Goal: Information Seeking & Learning: Learn about a topic

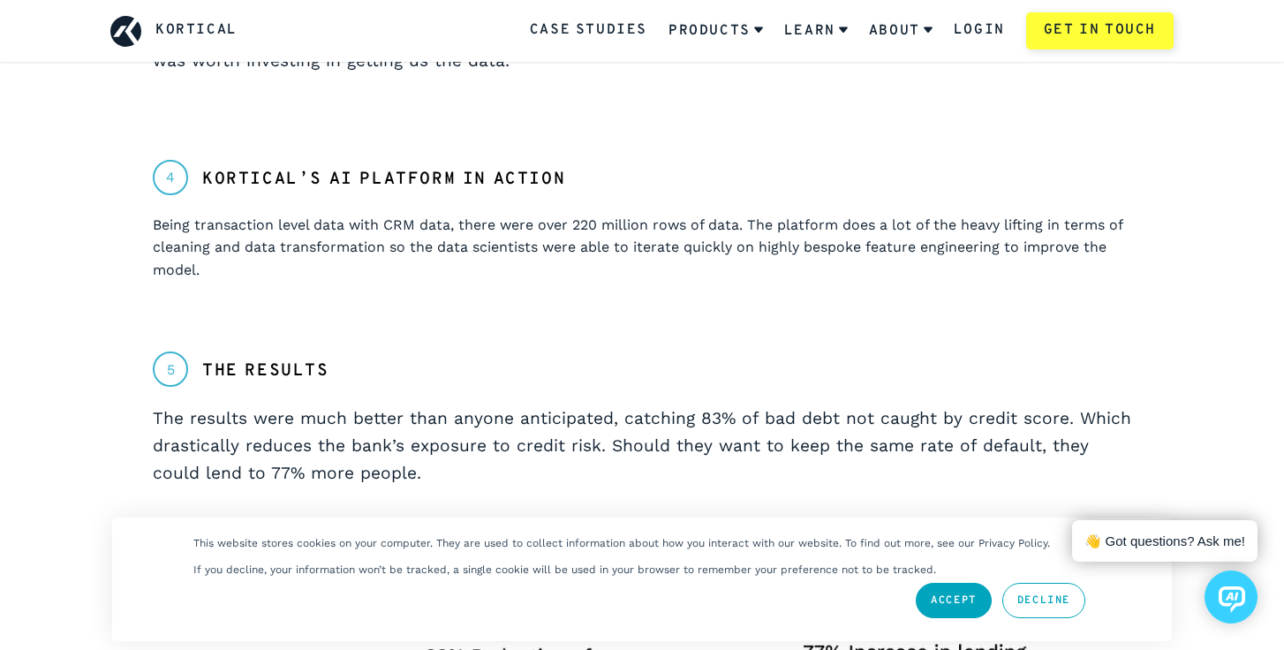
scroll to position [1500, 0]
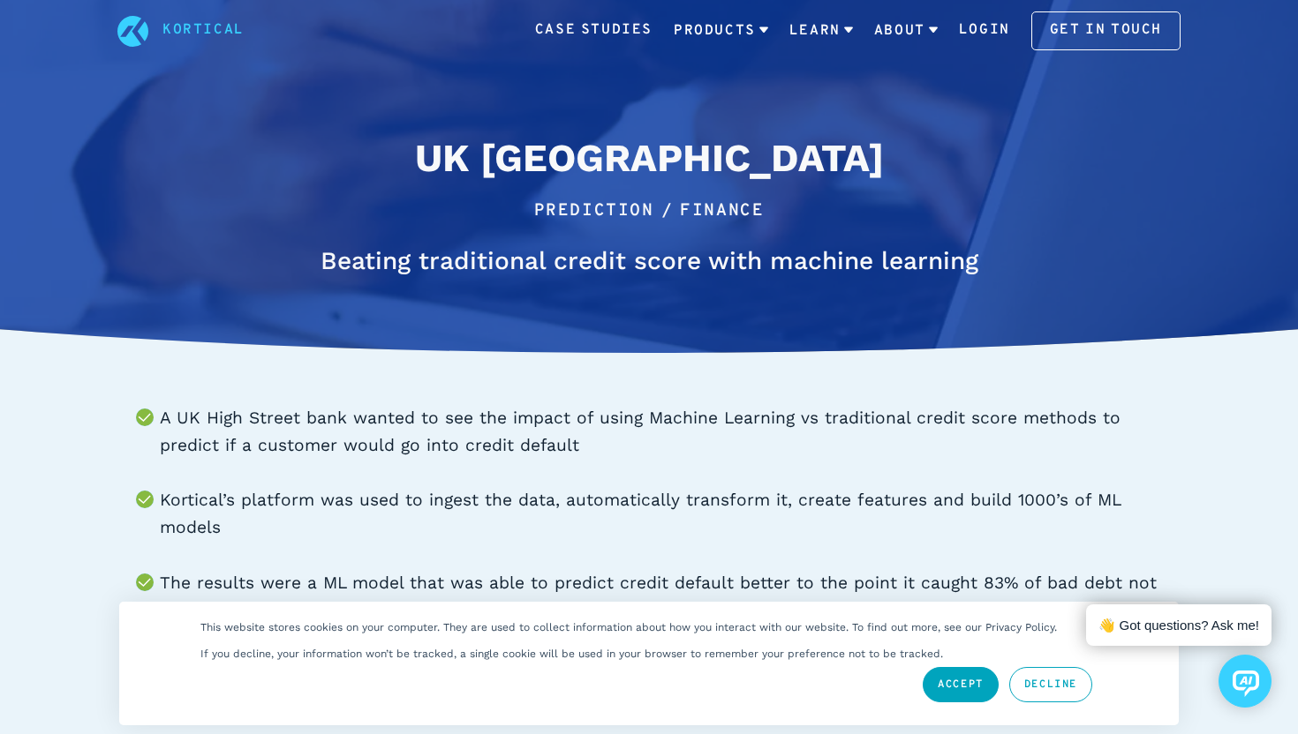
click at [855, 171] on h2 "UK [GEOGRAPHIC_DATA]" at bounding box center [649, 158] width 664 height 58
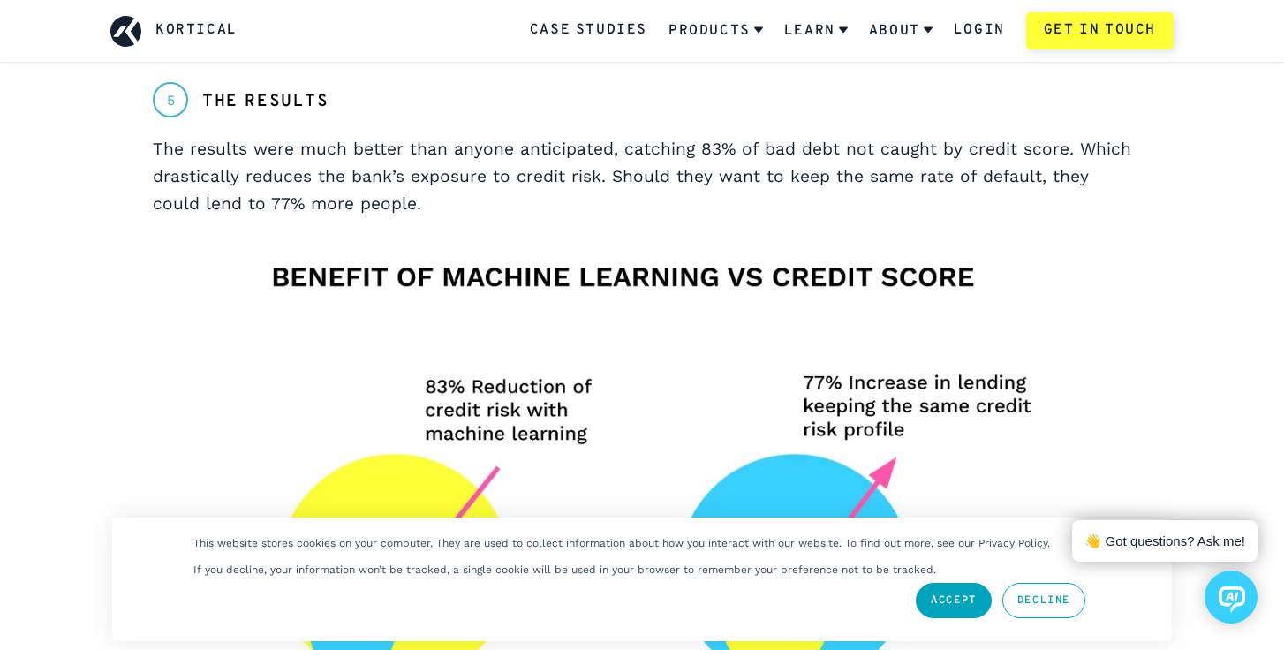
scroll to position [1755, 0]
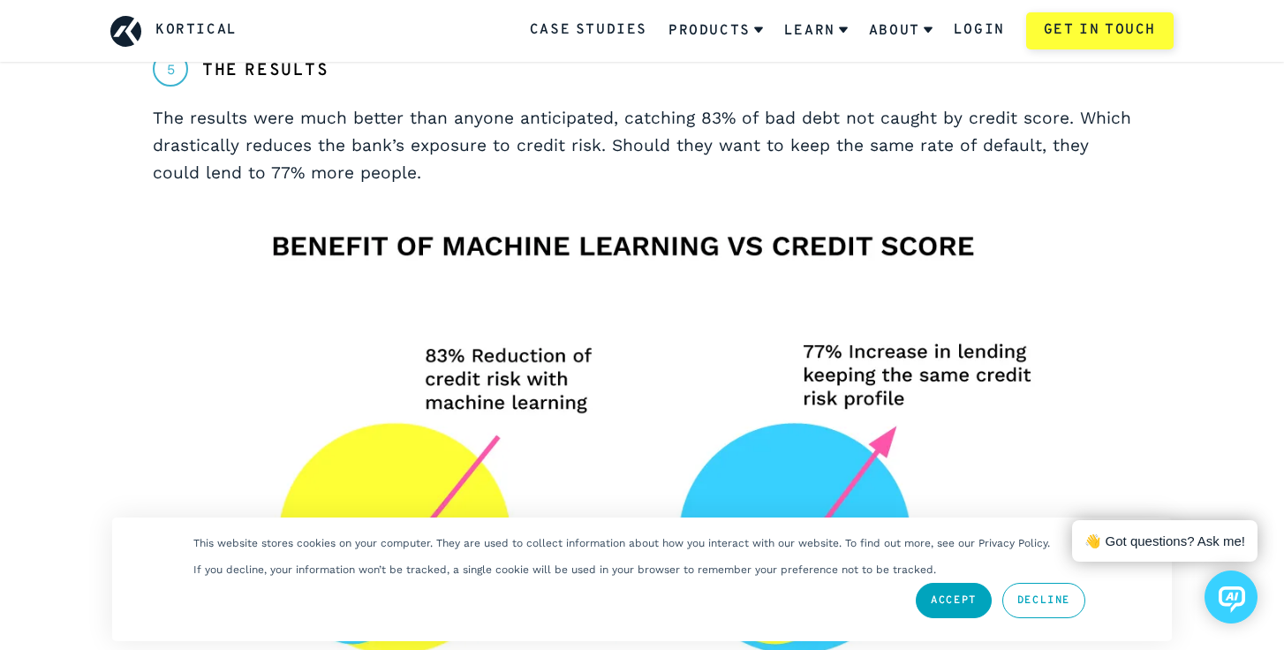
click at [960, 613] on link "Accept" at bounding box center [953, 600] width 76 height 35
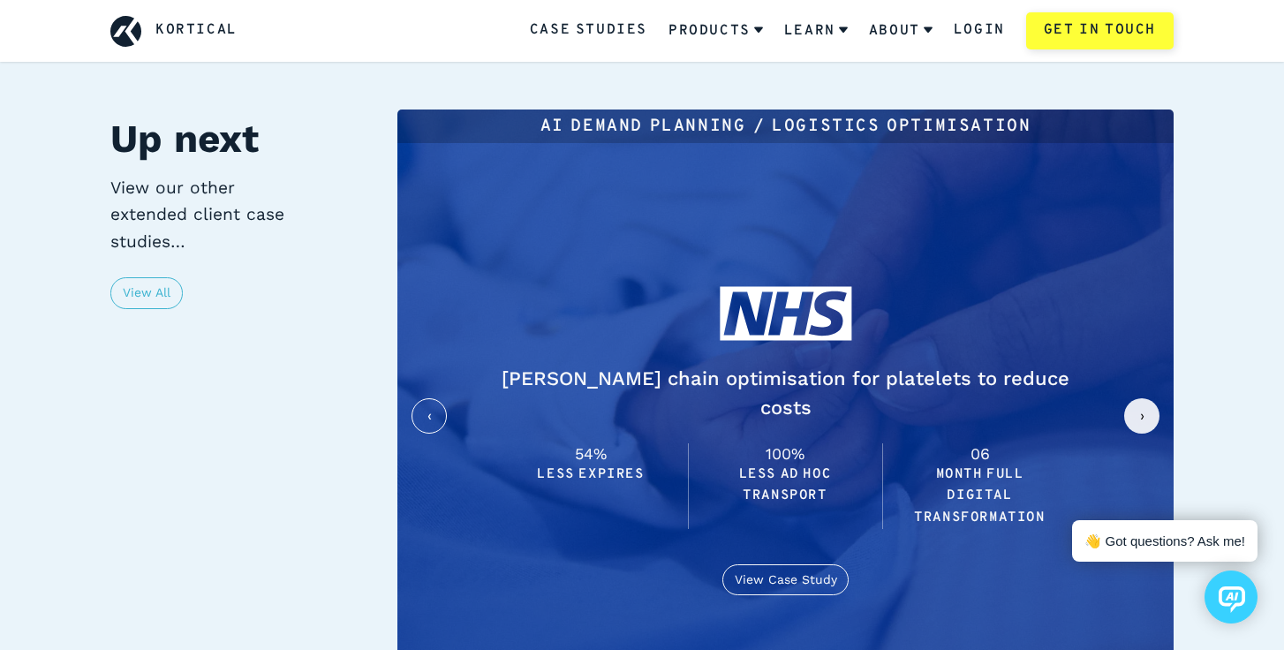
scroll to position [3705, 0]
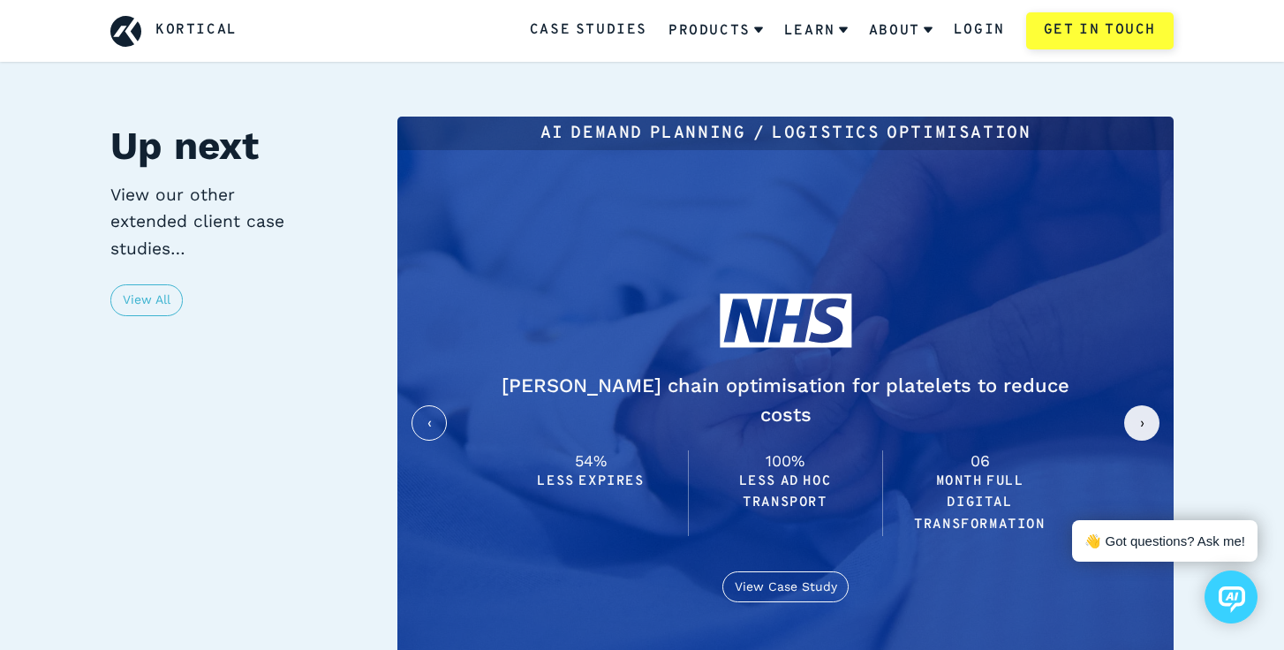
click at [1151, 405] on button "next slide / item" at bounding box center [1141, 422] width 35 height 35
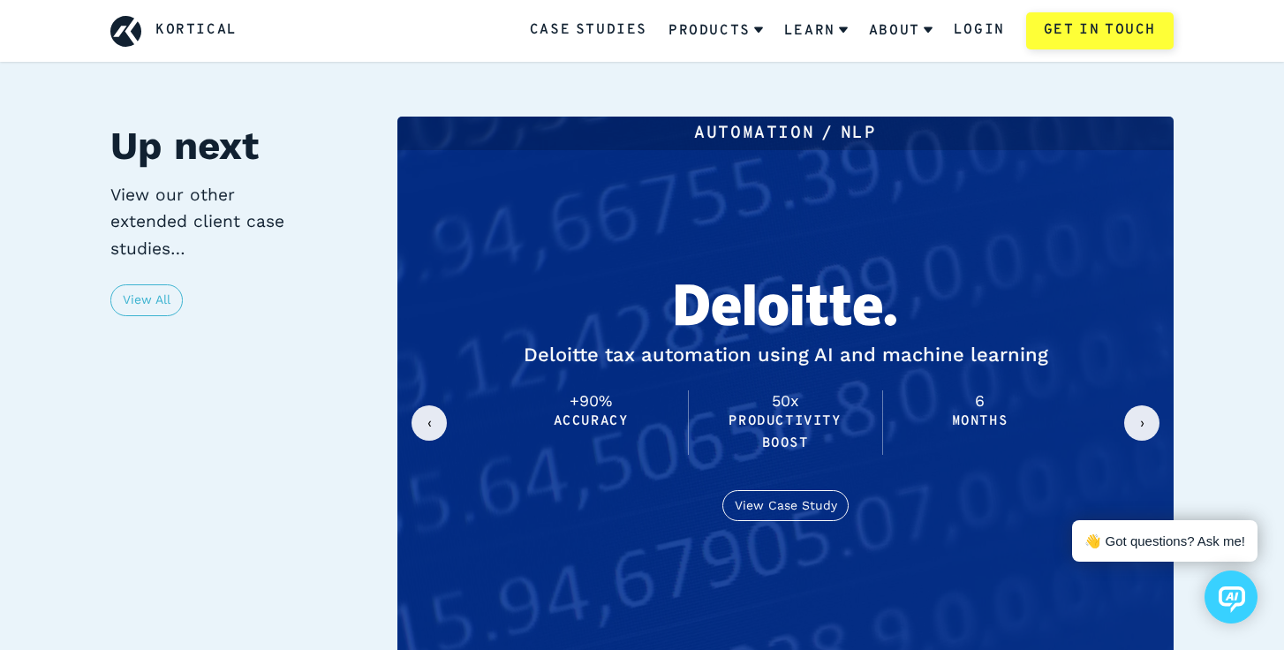
click at [1151, 405] on button "next slide / item" at bounding box center [1141, 422] width 35 height 35
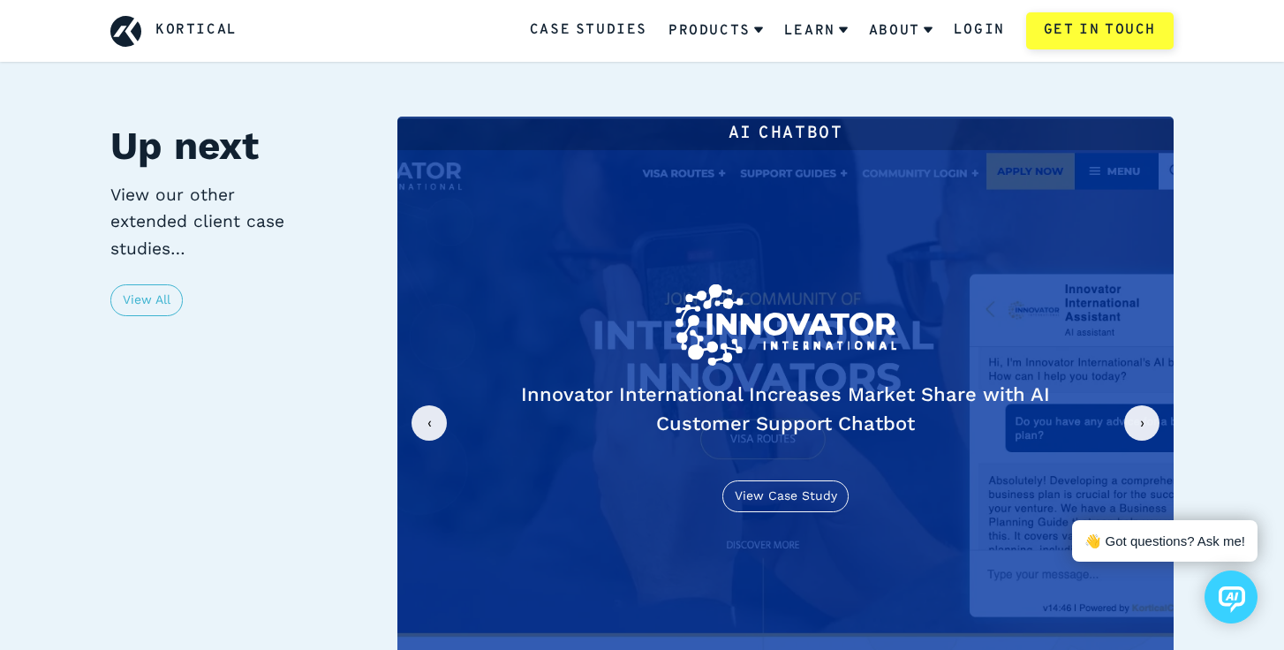
click at [1151, 405] on button "next slide / item" at bounding box center [1141, 422] width 35 height 35
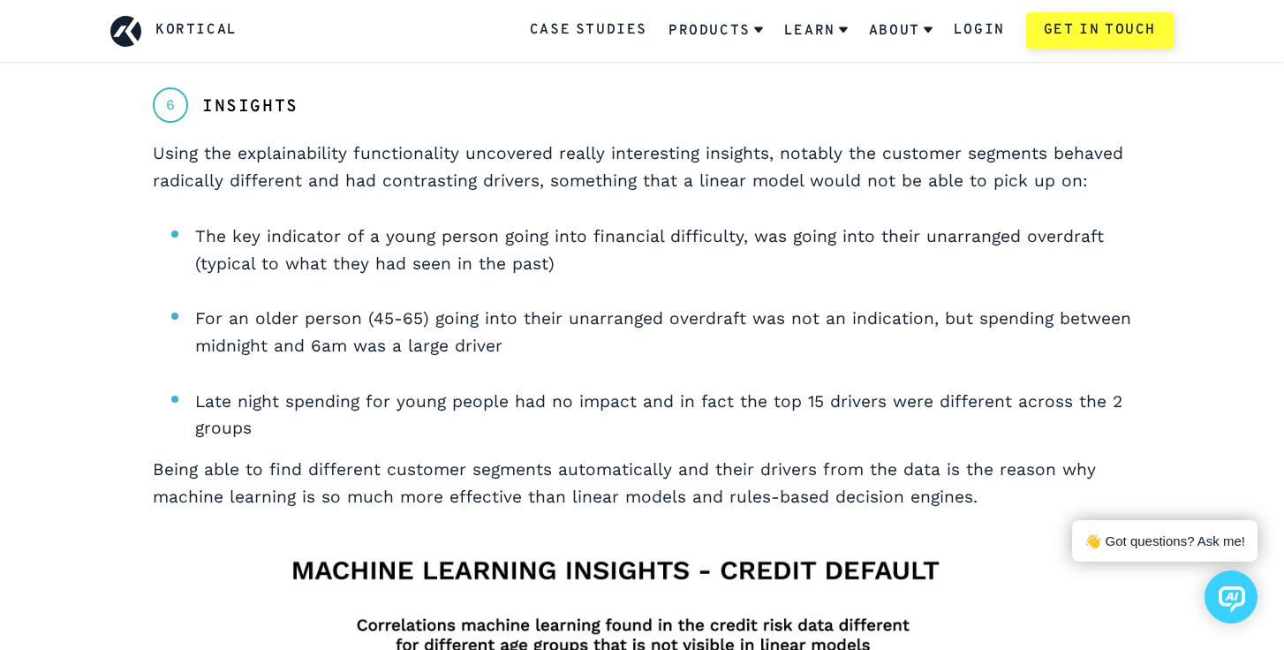
scroll to position [2428, 0]
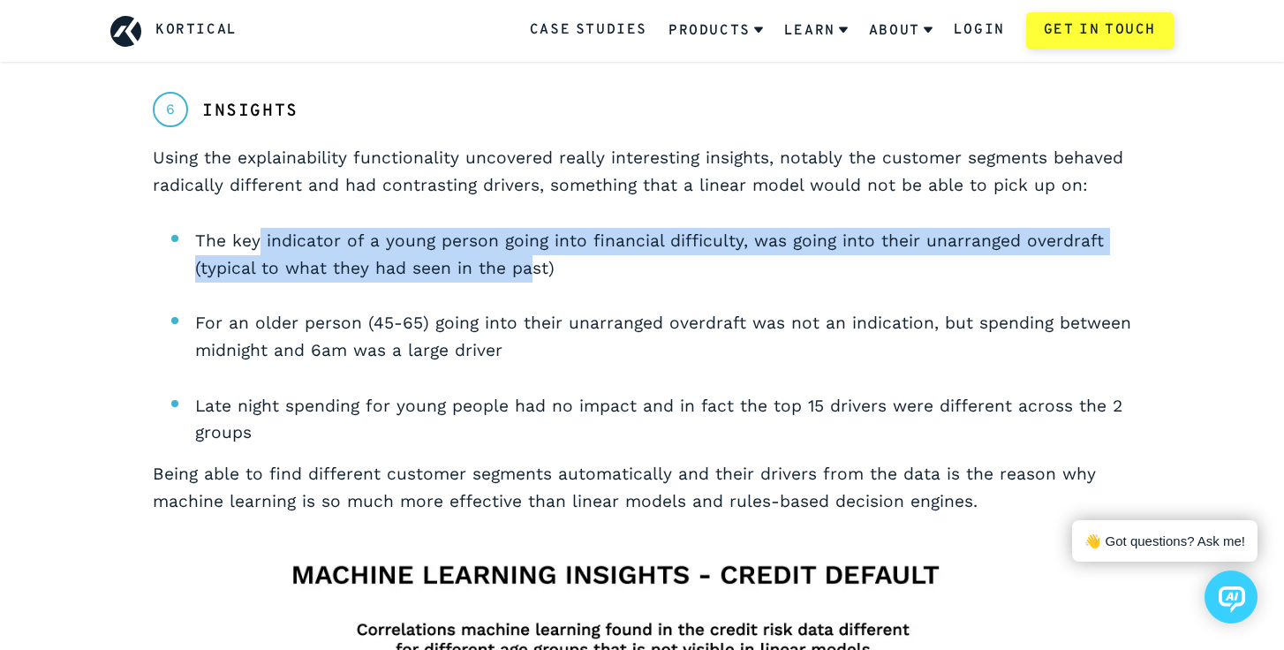
drag, startPoint x: 255, startPoint y: 216, endPoint x: 529, endPoint y: 226, distance: 273.8
click at [529, 228] on li "The key indicator of a young person going into financial difficulty, was going …" at bounding box center [663, 255] width 936 height 54
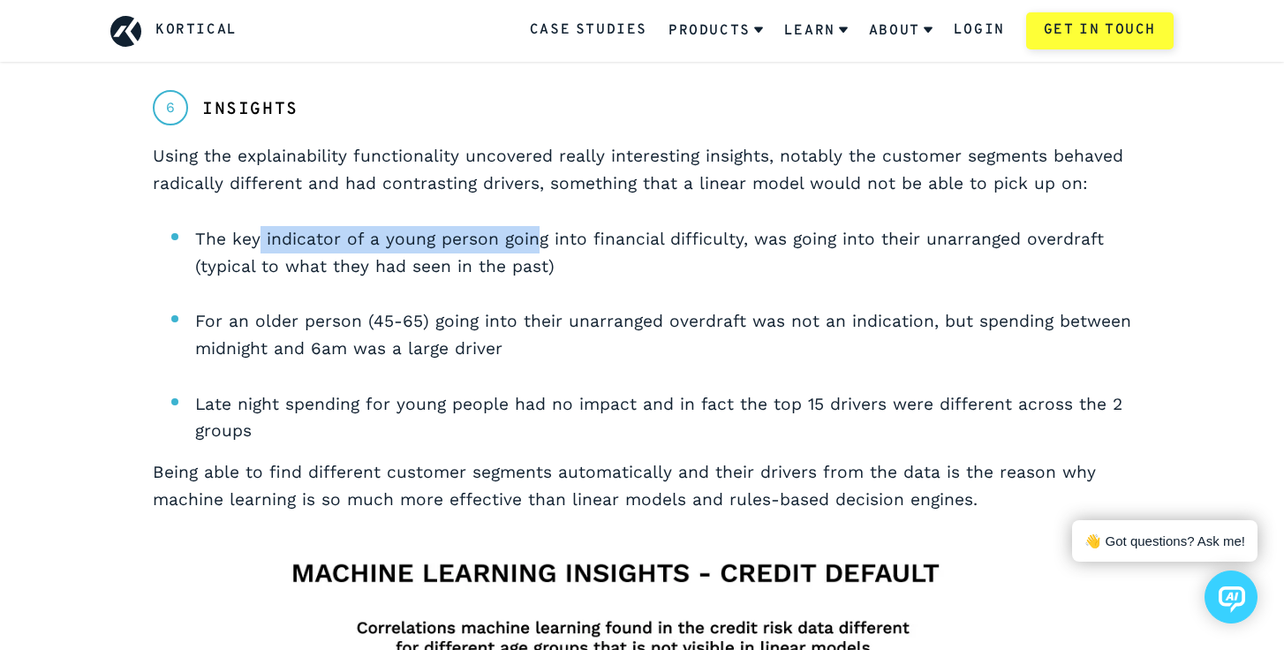
scroll to position [2429, 0]
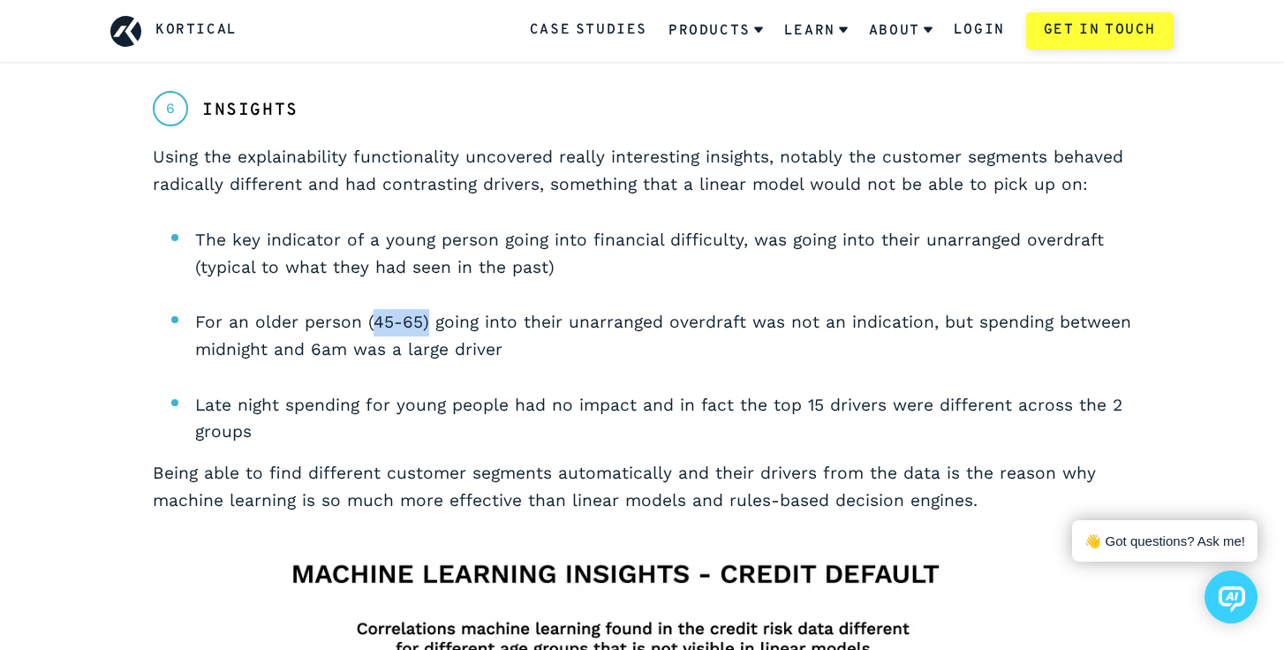
drag, startPoint x: 370, startPoint y: 299, endPoint x: 420, endPoint y: 292, distance: 50.8
click at [420, 309] on li "For an older person (45-65) going into their unarranged overdraft was not an in…" at bounding box center [663, 336] width 936 height 54
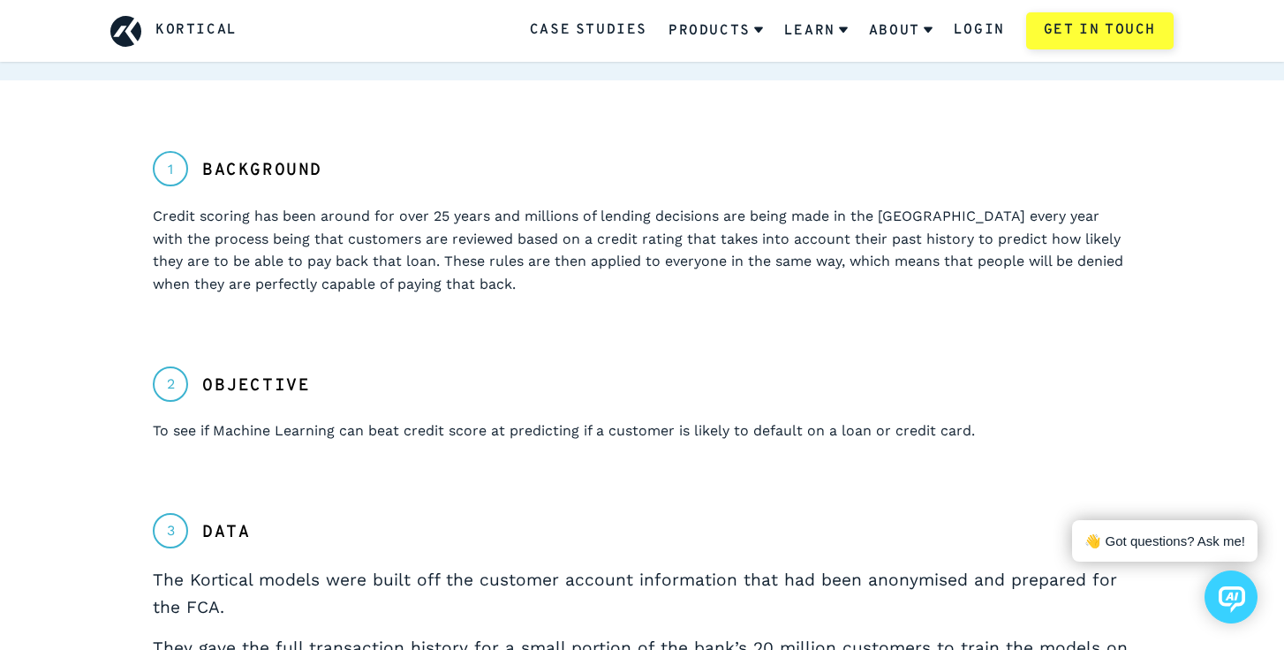
scroll to position [740, 0]
